Goal: Check status: Check status

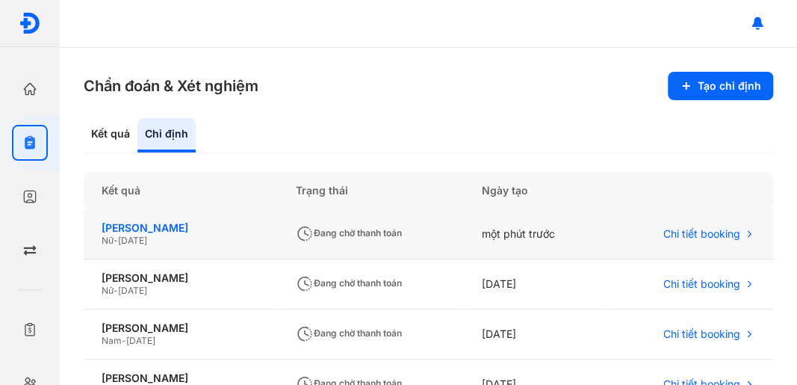
click at [166, 228] on div "[PERSON_NAME]" at bounding box center [181, 227] width 158 height 13
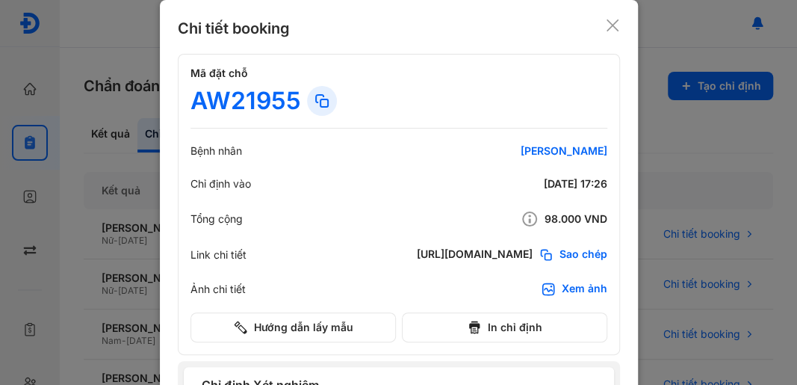
click at [608, 29] on icon at bounding box center [612, 25] width 15 height 15
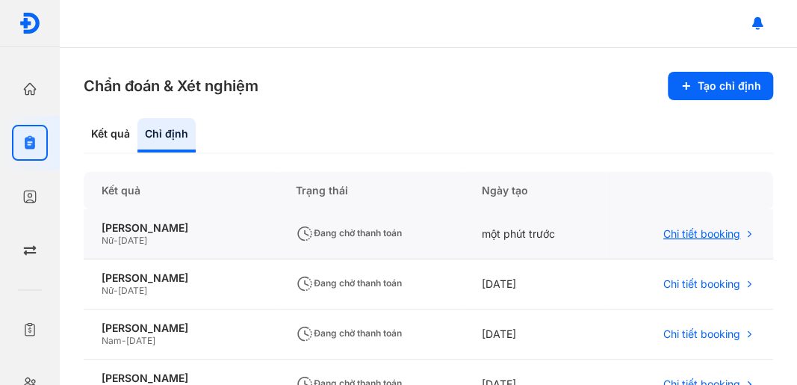
click at [698, 236] on span "Chi tiết booking" at bounding box center [702, 233] width 77 height 13
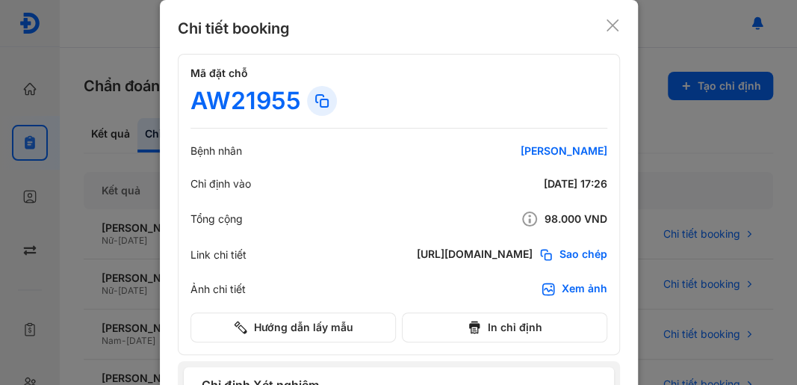
click at [605, 28] on icon at bounding box center [612, 25] width 15 height 15
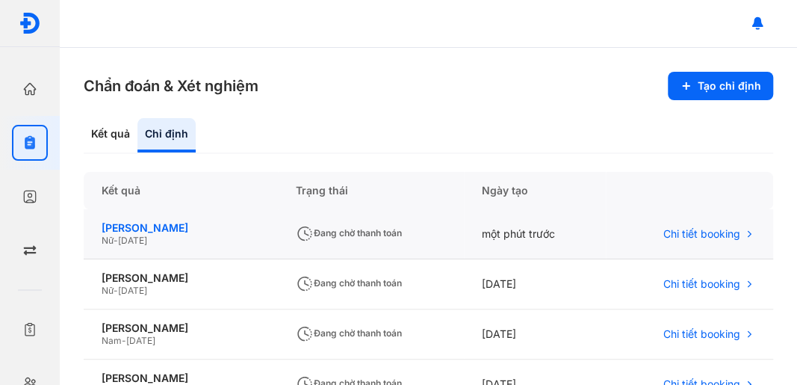
click at [169, 234] on div "[PERSON_NAME]" at bounding box center [181, 227] width 158 height 13
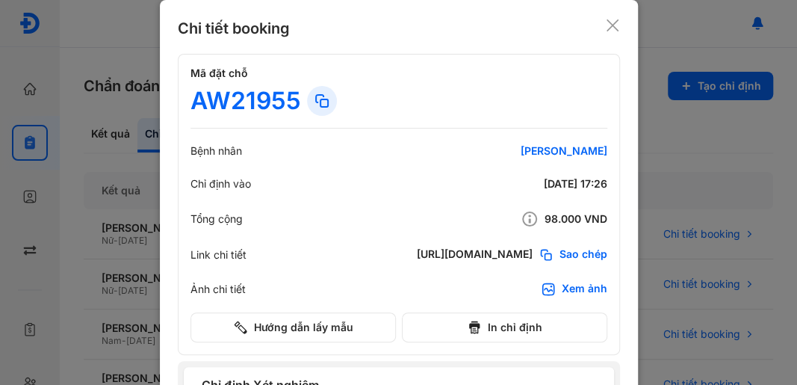
click at [607, 24] on use at bounding box center [613, 25] width 12 height 12
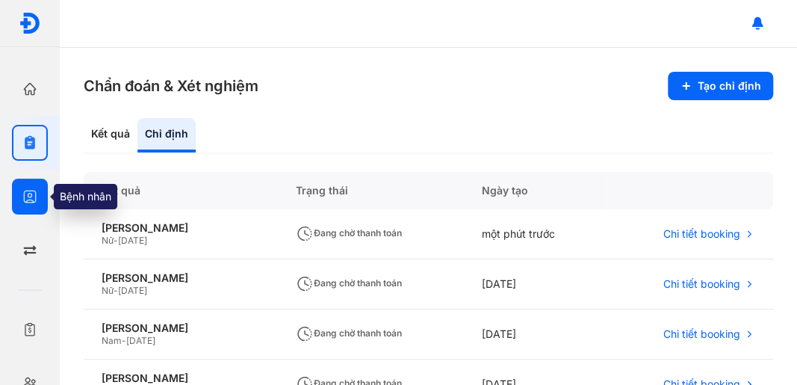
click at [30, 197] on use "button" at bounding box center [30, 197] width 13 height 13
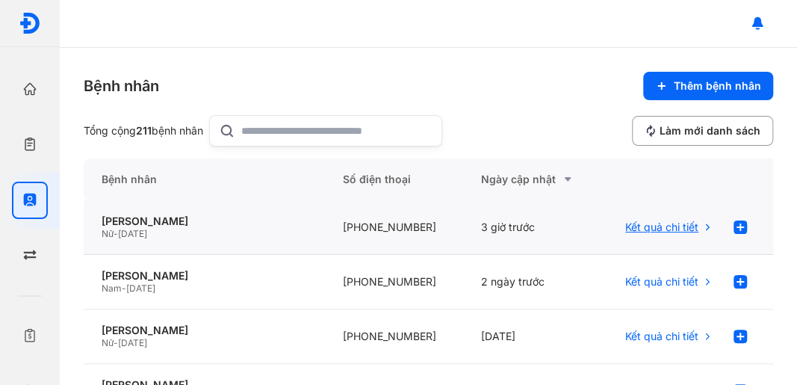
click at [658, 229] on span "Kết quả chi tiết" at bounding box center [661, 226] width 73 height 13
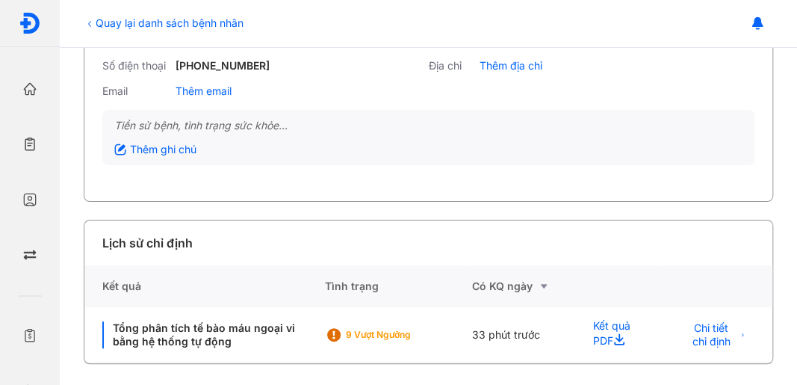
scroll to position [136, 0]
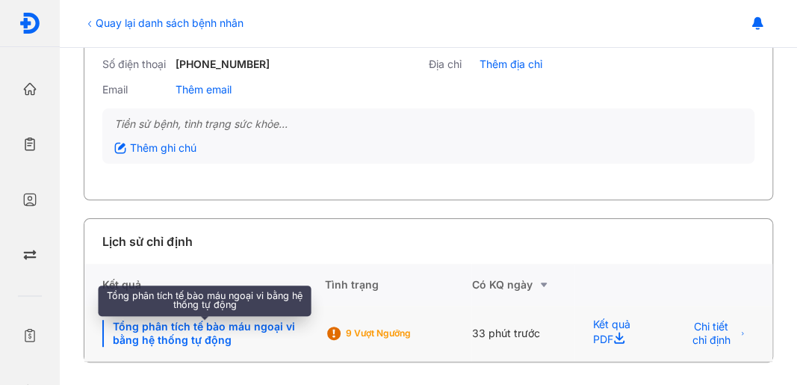
click at [291, 333] on div "Tổng phân tích tế bào máu ngoại vi bằng hệ thống tự động" at bounding box center [204, 333] width 205 height 27
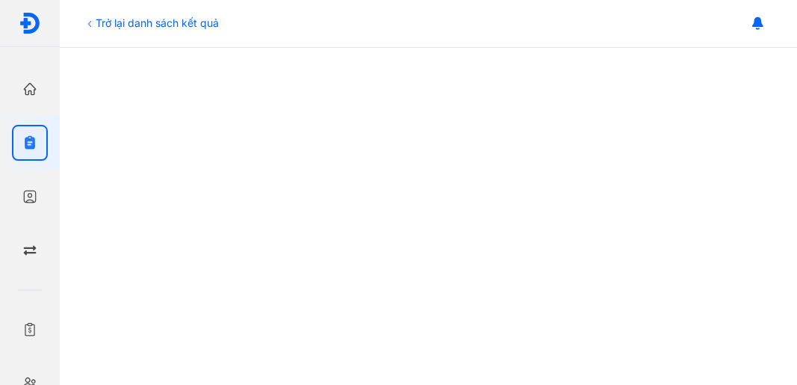
scroll to position [780, 0]
